Goal: Information Seeking & Learning: Learn about a topic

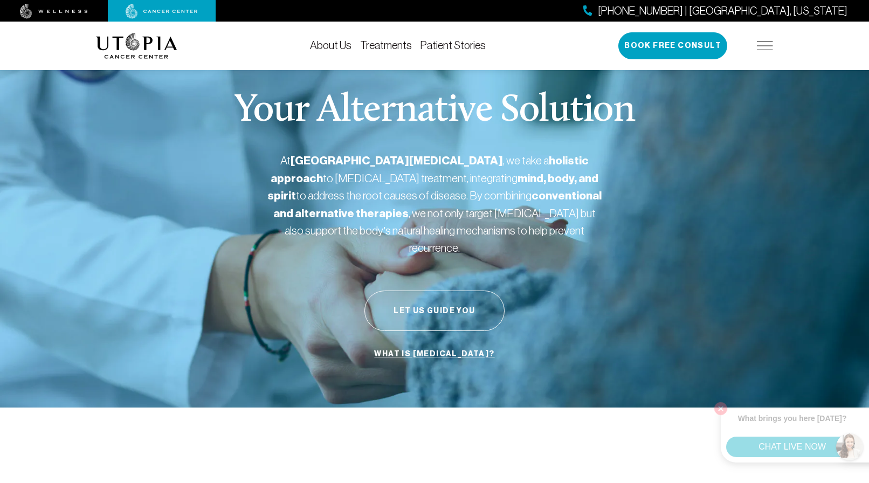
click at [450, 344] on link "What is [MEDICAL_DATA]?" at bounding box center [434, 354] width 126 height 20
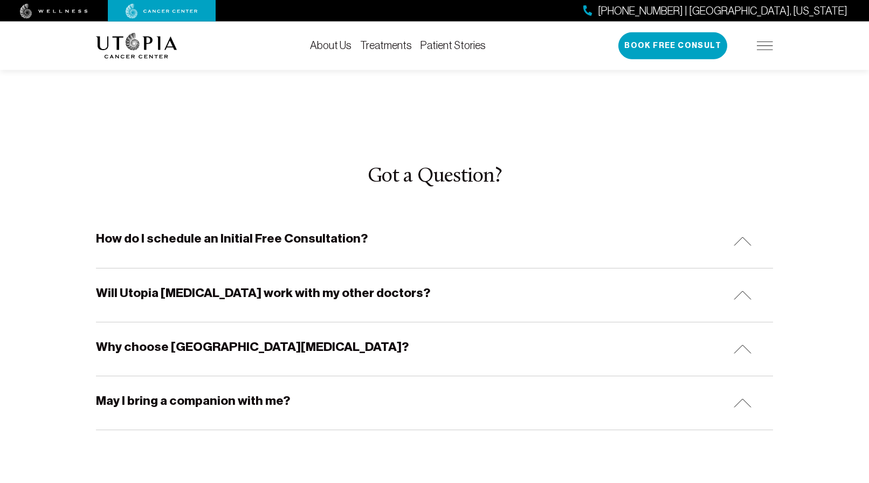
scroll to position [3300, 0]
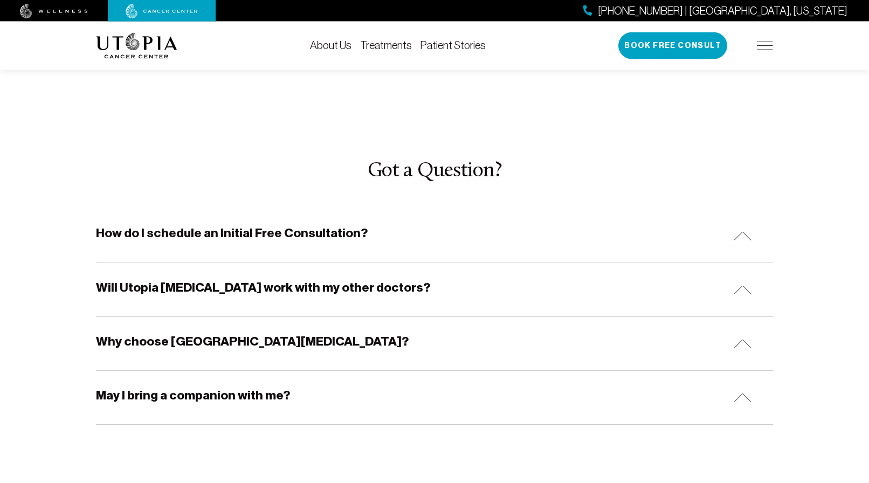
click at [295, 279] on h5 "Will Utopia [MEDICAL_DATA] work with my other doctors?" at bounding box center [263, 287] width 334 height 17
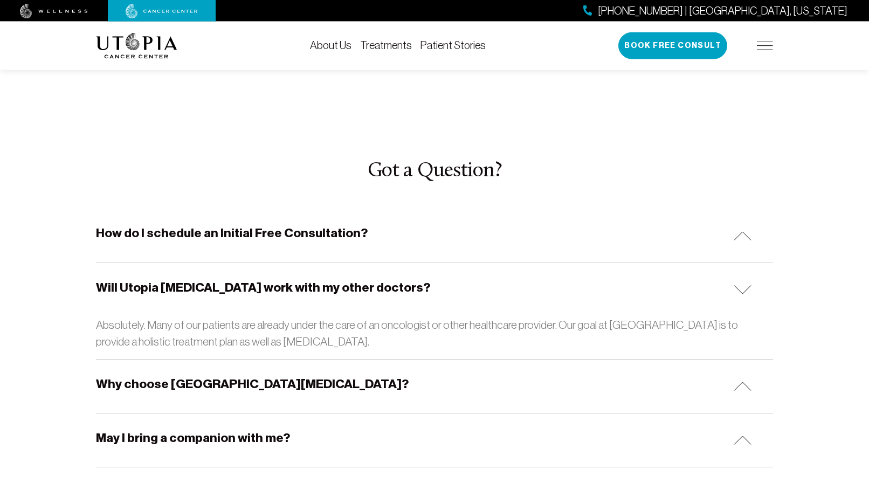
click at [266, 376] on h5 "Why choose [GEOGRAPHIC_DATA][MEDICAL_DATA]?" at bounding box center [252, 384] width 313 height 17
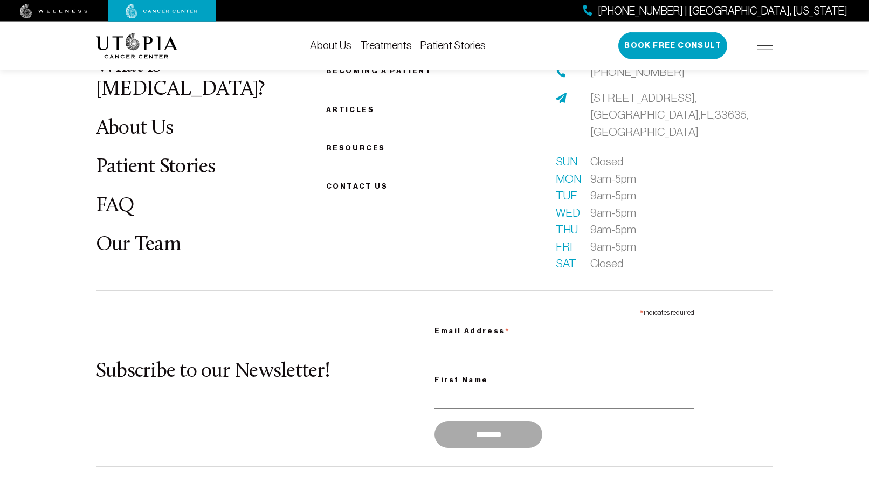
scroll to position [3995, 0]
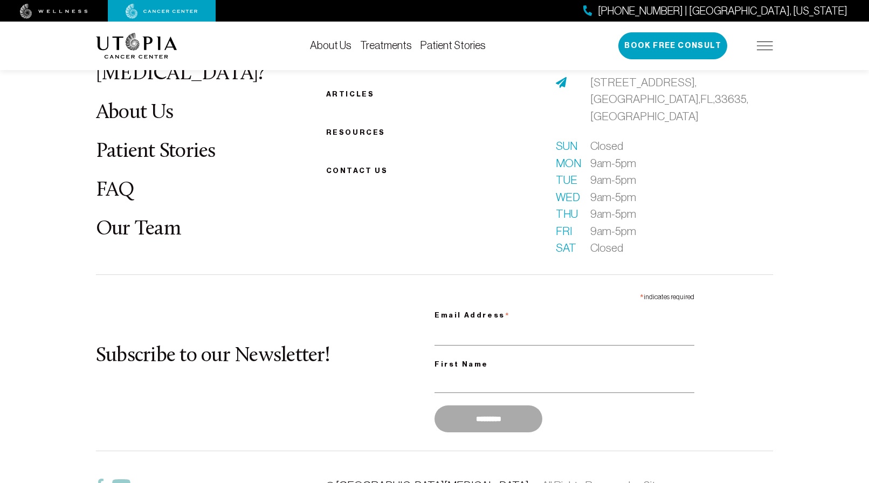
click at [392, 479] on link "© [GEOGRAPHIC_DATA][MEDICAL_DATA]" at bounding box center [427, 485] width 203 height 12
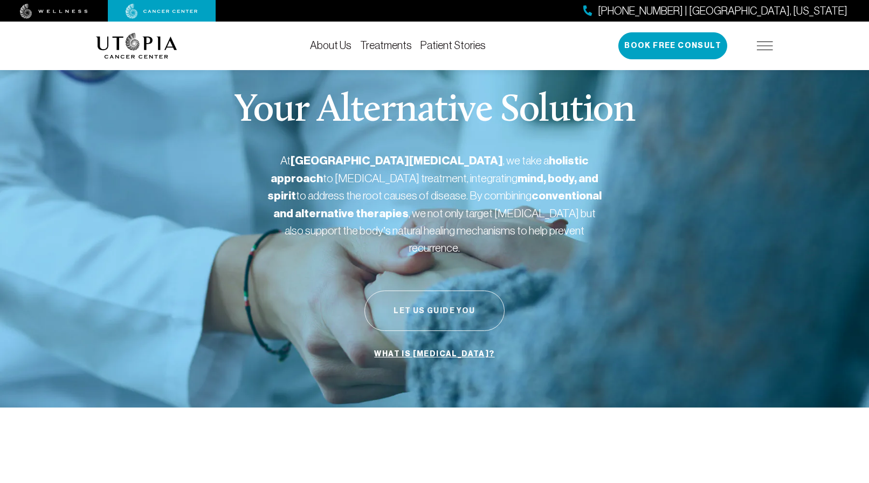
click at [446, 295] on button "Let Us Guide You" at bounding box center [434, 310] width 140 height 40
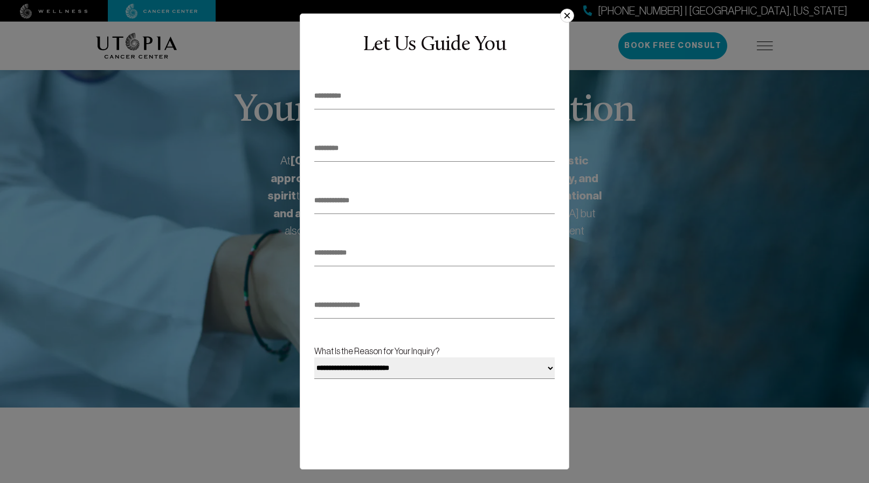
click at [566, 16] on button "×" at bounding box center [567, 16] width 14 height 14
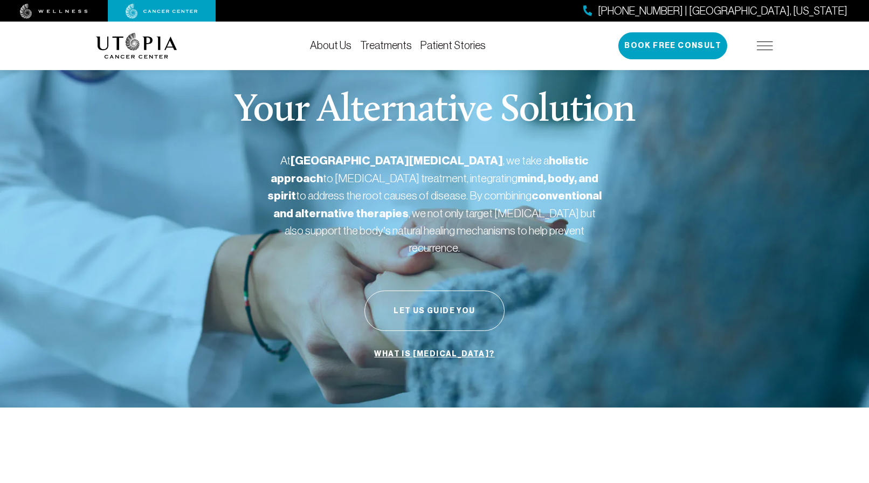
click at [360, 44] on link "Treatments" at bounding box center [386, 45] width 52 height 12
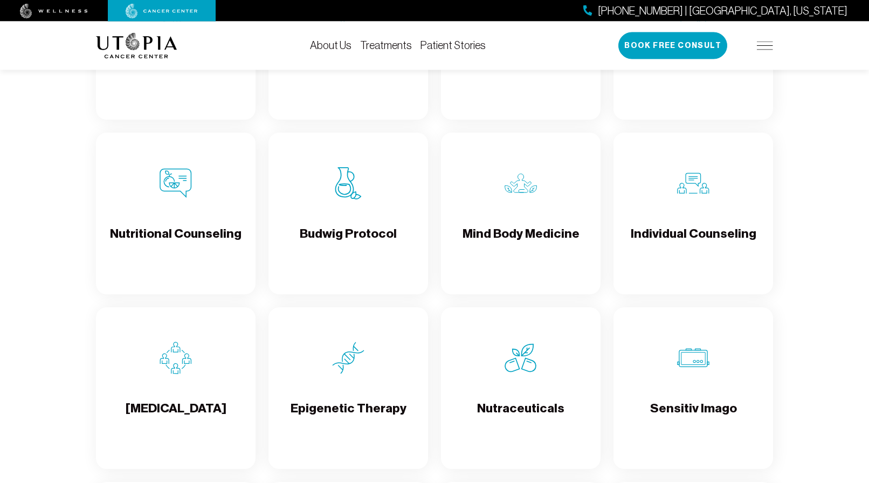
scroll to position [1577, 0]
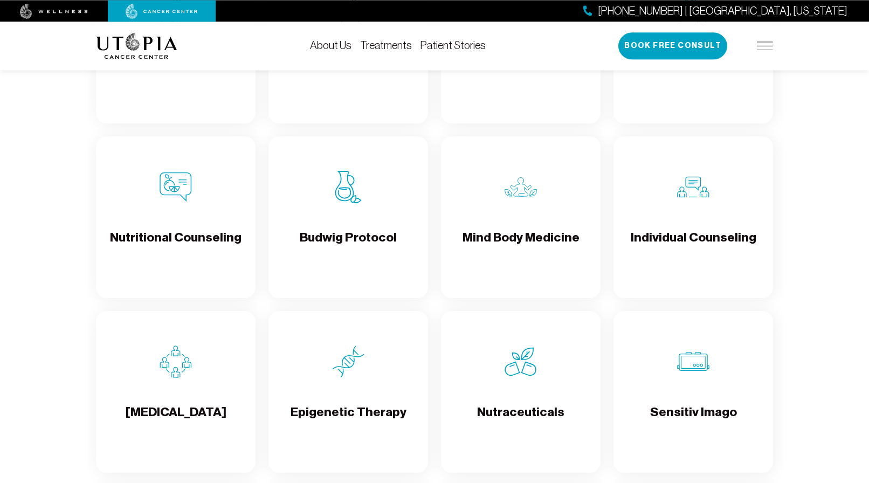
click at [377, 235] on h4 "Budwig Protocol" at bounding box center [348, 246] width 97 height 35
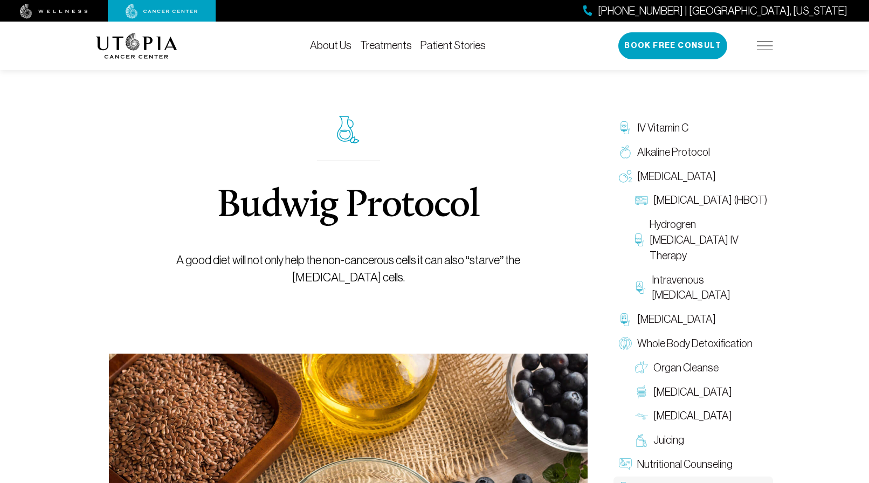
click at [310, 44] on link "About Us" at bounding box center [330, 45] width 41 height 12
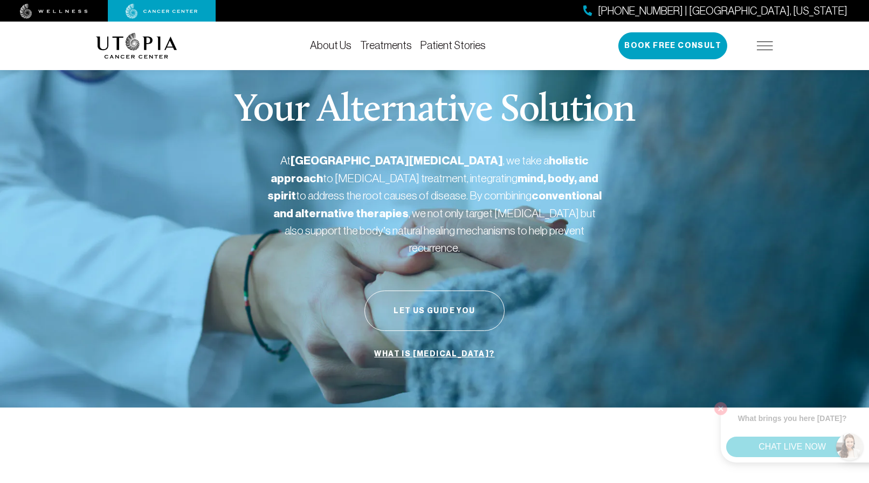
click at [360, 45] on link "Treatments" at bounding box center [386, 45] width 52 height 12
